Goal: Task Accomplishment & Management: Use online tool/utility

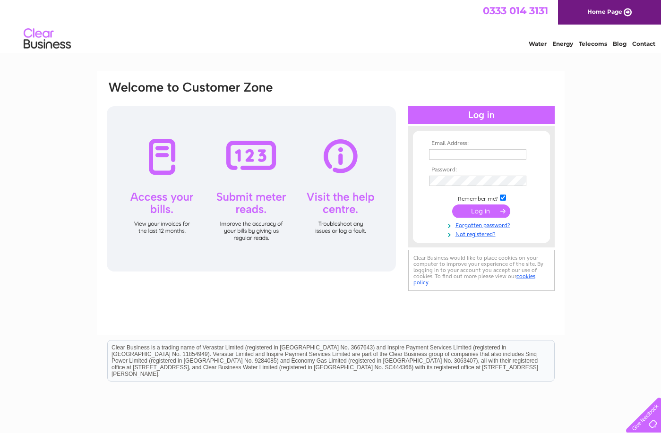
type input "info@thedownshire.co.uk"
click at [493, 211] on input "submit" at bounding box center [481, 211] width 58 height 13
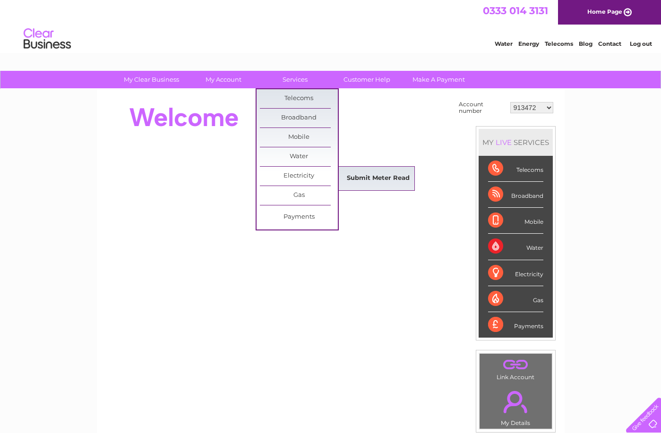
click at [370, 178] on link "Submit Meter Read" at bounding box center [378, 178] width 78 height 19
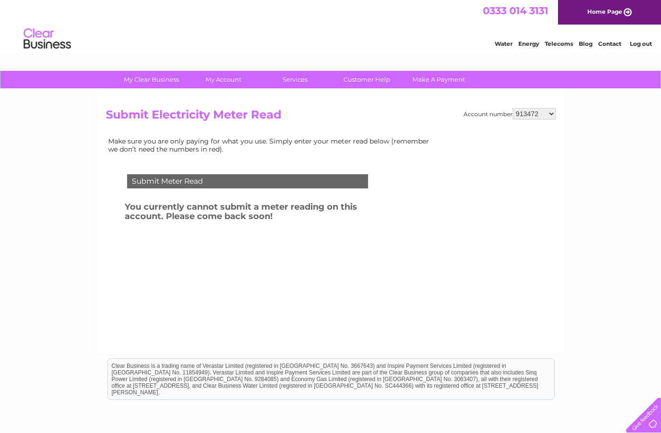
click at [532, 114] on select "913472 913473 952249 30264287 30264289 30265480 30265483 30269433 30269456" at bounding box center [534, 113] width 43 height 11
select select "913473"
click at [513, 108] on select "913472 913473 952249 30264287 30264289 30265480 30265483 30269433 30269456" at bounding box center [534, 113] width 43 height 11
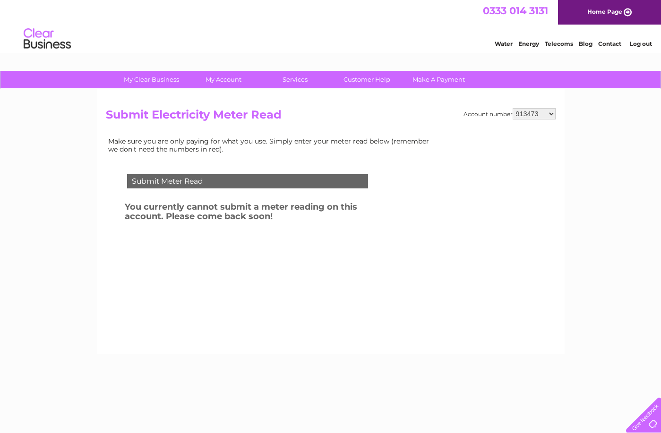
click at [538, 117] on select "913472 913473 952249 30264287 30264289 30265480 30265483 30269433 30269456" at bounding box center [534, 113] width 43 height 11
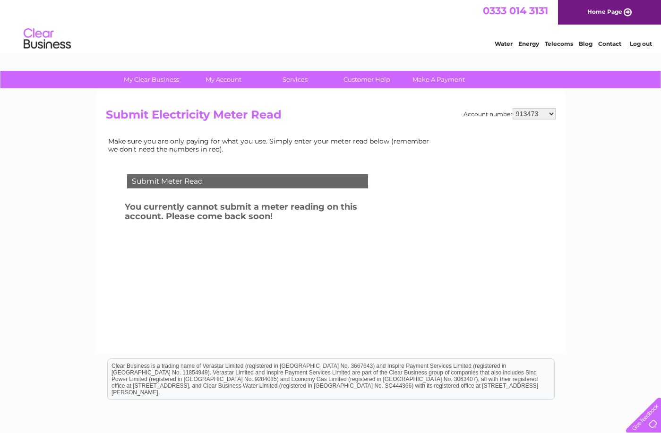
select select "952249"
click at [513, 108] on select "913472 913473 952249 30264287 30264289 30265480 30265483 30269433 30269456" at bounding box center [534, 113] width 43 height 11
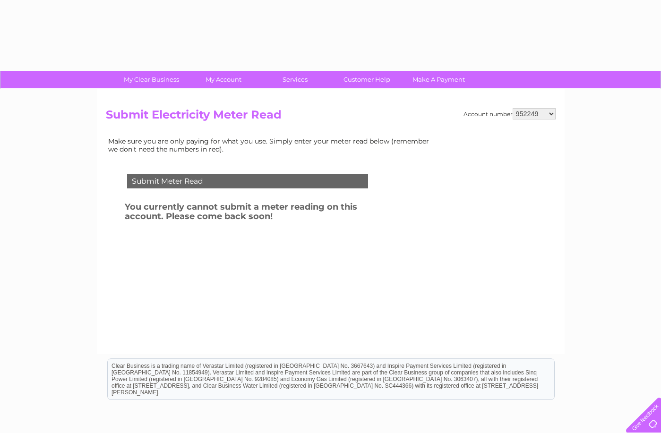
drag, startPoint x: 543, startPoint y: 115, endPoint x: 543, endPoint y: 120, distance: 4.8
click at [543, 115] on select "913472 913473 952249 30264287 30264289 30265480 30265483 30269433 30269456" at bounding box center [534, 113] width 43 height 11
select select "30264287"
click at [513, 108] on select "913472 913473 952249 30264287 30264289 30265480 30265483 30269433 30269456" at bounding box center [534, 113] width 43 height 11
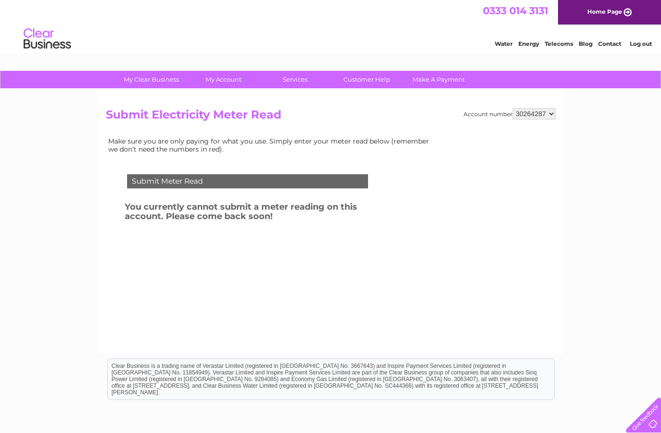
click at [539, 116] on select "913472 913473 952249 30264287 30264289 30265480 30265483 30269433 30269456" at bounding box center [534, 113] width 43 height 11
select select "30264289"
click at [513, 108] on select "913472 913473 952249 30264287 30264289 30265480 30265483 30269433 30269456" at bounding box center [534, 113] width 43 height 11
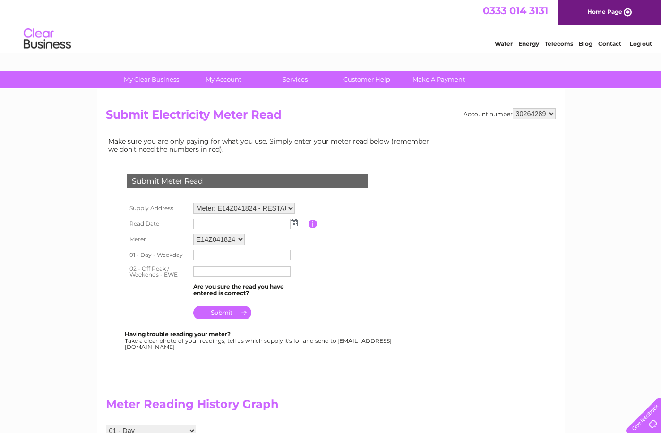
click at [550, 114] on select "913472 913473 952249 30264287 30264289 30265480 30265483 30269433 30269456" at bounding box center [534, 113] width 43 height 11
select select "30265480"
click at [513, 108] on select "913472 913473 952249 30264287 30264289 30265480 30265483 30269433 30269456" at bounding box center [534, 113] width 43 height 11
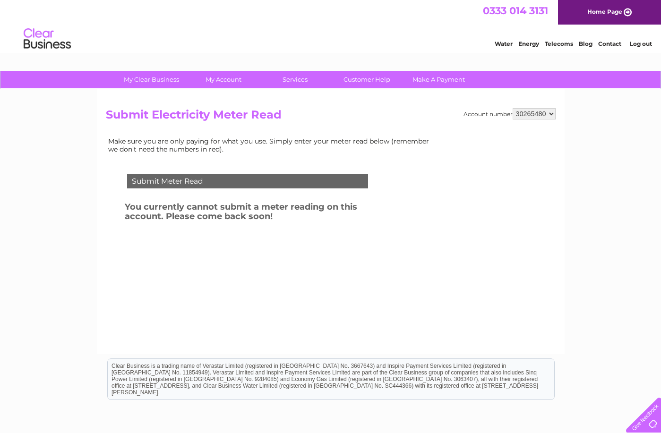
click at [553, 114] on select "913472 913473 952249 30264287 30264289 30265480 30265483 30269433 30269456" at bounding box center [534, 113] width 43 height 11
select select "30265483"
click at [513, 108] on select "913472 913473 952249 30264287 30264289 30265480 30265483 30269433 30269456" at bounding box center [534, 113] width 43 height 11
click at [549, 113] on select "913472 913473 952249 30264287 30264289 30265480 30265483 30269433 30269456" at bounding box center [534, 113] width 43 height 11
select select "30269433"
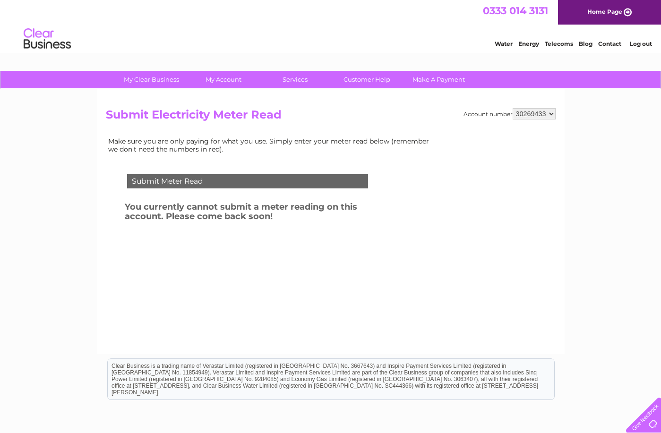
click at [513, 108] on select "913472 913473 952249 30264287 30264289 30265480 30265483 30269433 30269456" at bounding box center [534, 113] width 43 height 11
click at [548, 114] on select "913472 913473 952249 30264287 30264289 30265480 30265483 30269433 30269456" at bounding box center [534, 113] width 43 height 11
select select "30269456"
click at [513, 108] on select "913472 913473 952249 30264287 30264289 30265480 30265483 30269433 30269456" at bounding box center [534, 113] width 43 height 11
click at [359, 15] on div "0333 014 3131 Home Page" at bounding box center [330, 12] width 661 height 25
